Goal: Find specific page/section: Find specific page/section

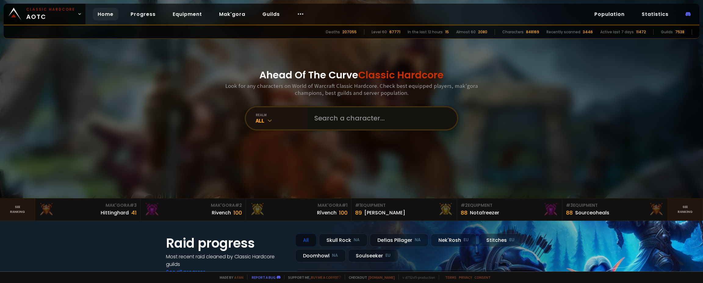
click at [338, 118] on input "text" at bounding box center [380, 118] width 139 height 22
type input "gettz"
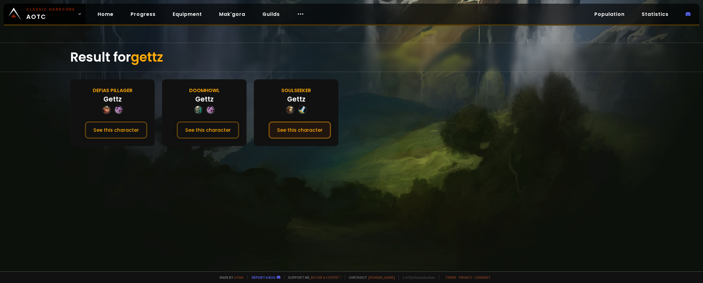
click at [310, 129] on button "See this character" at bounding box center [300, 129] width 63 height 17
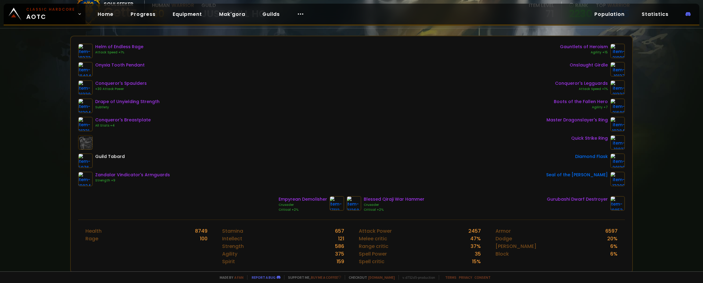
scroll to position [13, 0]
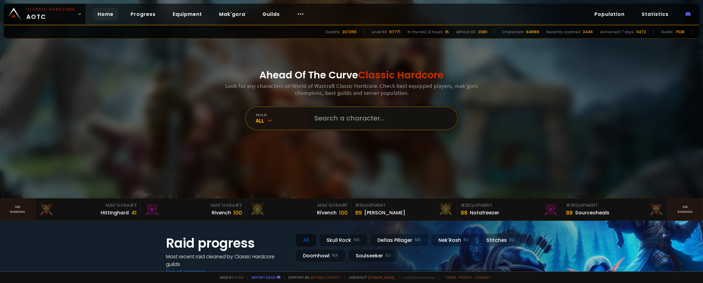
click at [344, 119] on input "text" at bounding box center [380, 118] width 139 height 22
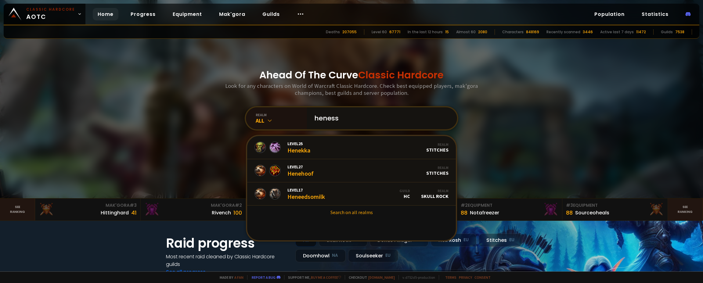
type input "henessy"
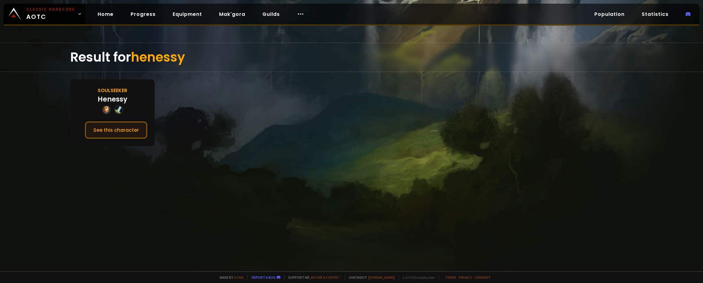
click at [124, 134] on button "See this character" at bounding box center [116, 129] width 63 height 17
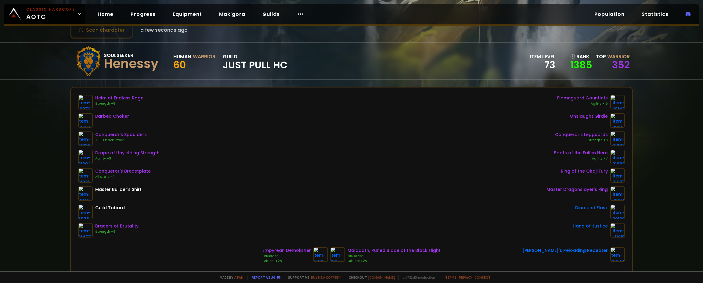
scroll to position [35, 0]
